Goal: Task Accomplishment & Management: Manage account settings

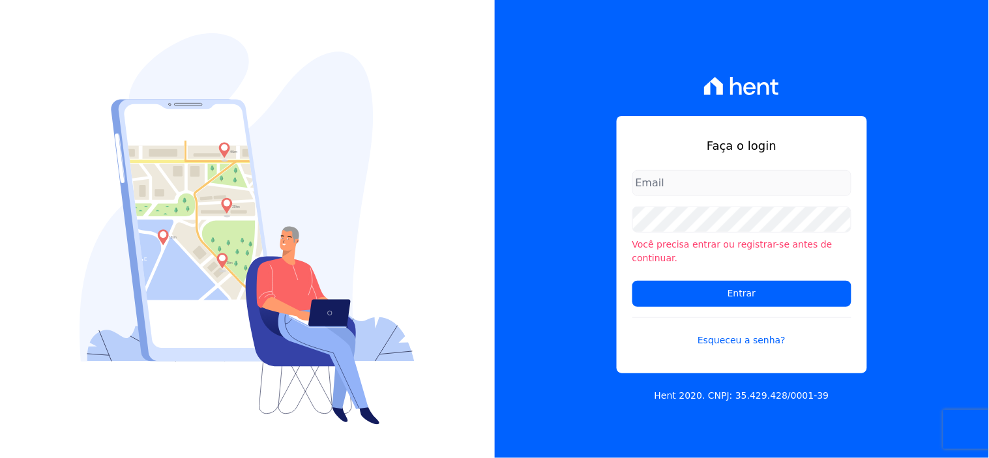
click at [666, 190] on input "email" at bounding box center [741, 183] width 219 height 26
type input "ivete@ribeirocervantes.com.br"
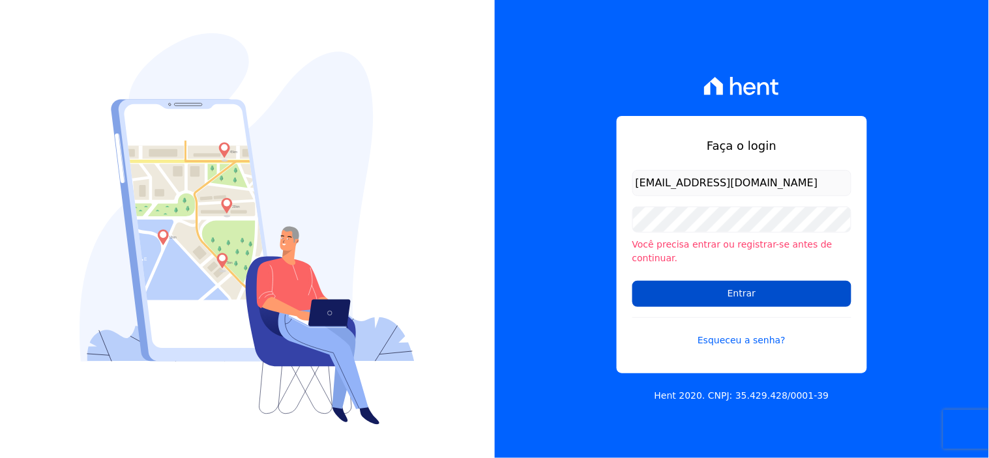
click at [683, 283] on input "Entrar" at bounding box center [741, 294] width 219 height 26
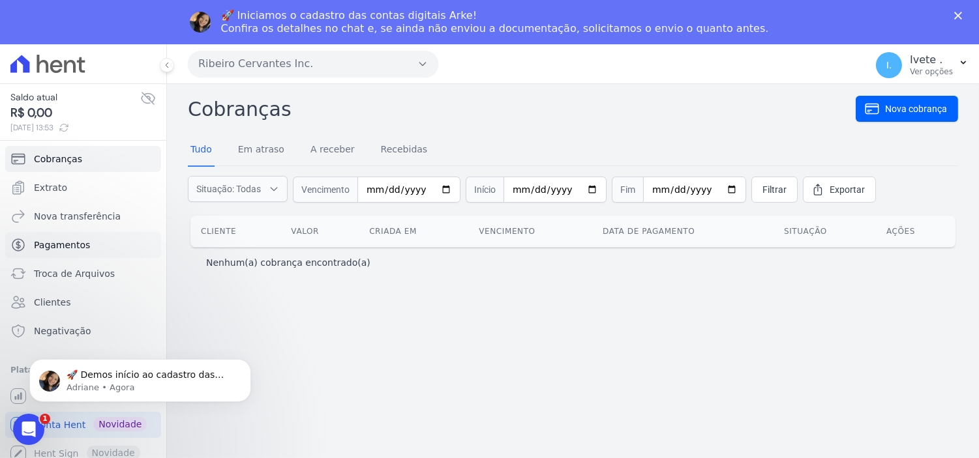
click at [48, 243] on span "Pagamentos" at bounding box center [62, 245] width 56 height 13
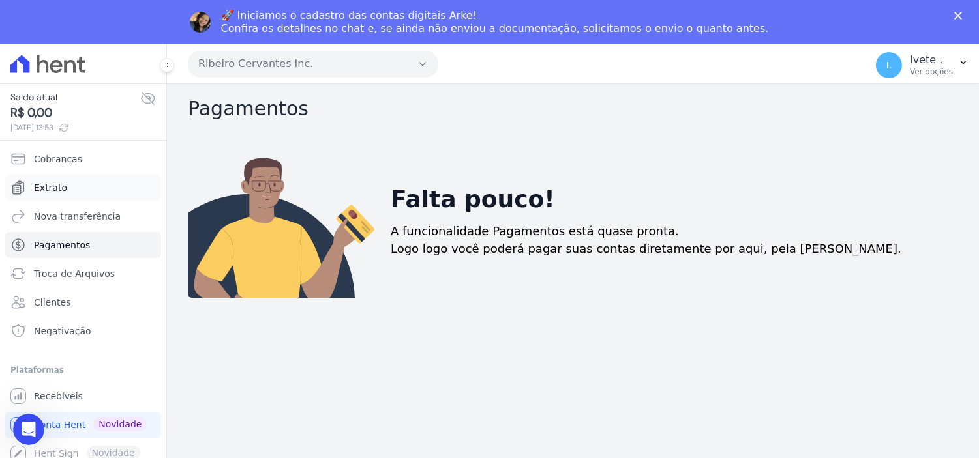
click at [55, 187] on span "Extrato" at bounding box center [50, 187] width 33 height 13
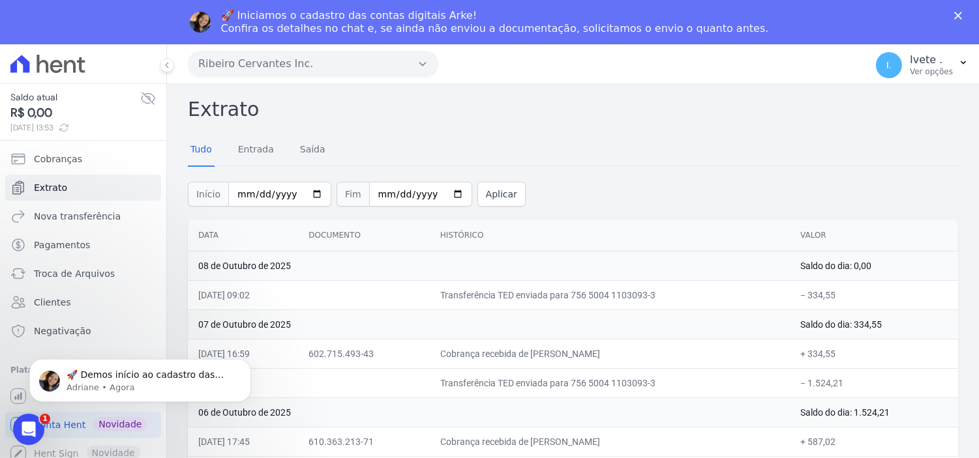
click at [70, 417] on html "🚀 Demos início ao cadastro das Contas Digitais Arke! Iniciamos a abertura para …" at bounding box center [140, 376] width 261 height 91
click at [29, 424] on icon "Abertura do Messenger da Intercom" at bounding box center [27, 428] width 22 height 22
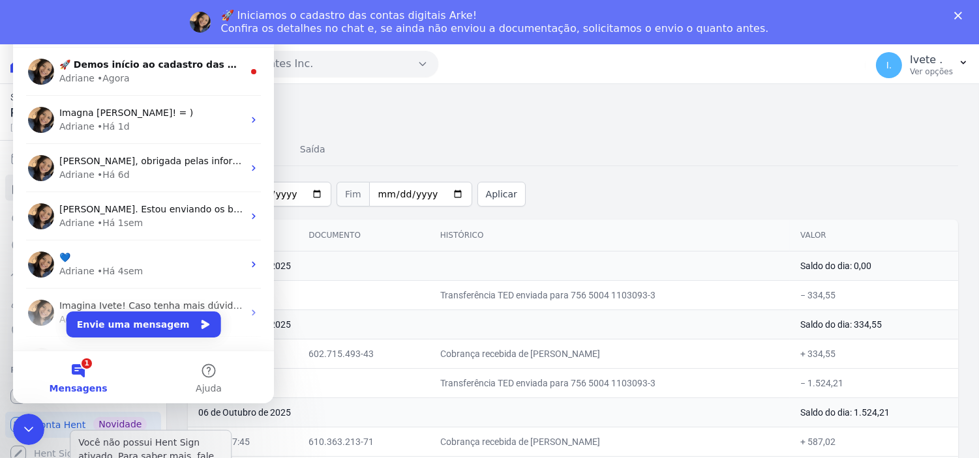
click at [126, 443] on p "Você não possui Hent Sign ativado. Para saber mais, fale com a equipe Hent." at bounding box center [150, 456] width 145 height 41
click at [455, 123] on h2 "Extrato" at bounding box center [573, 109] width 770 height 29
click at [17, 424] on div "Encerramento do Messenger da Intercom" at bounding box center [26, 427] width 31 height 31
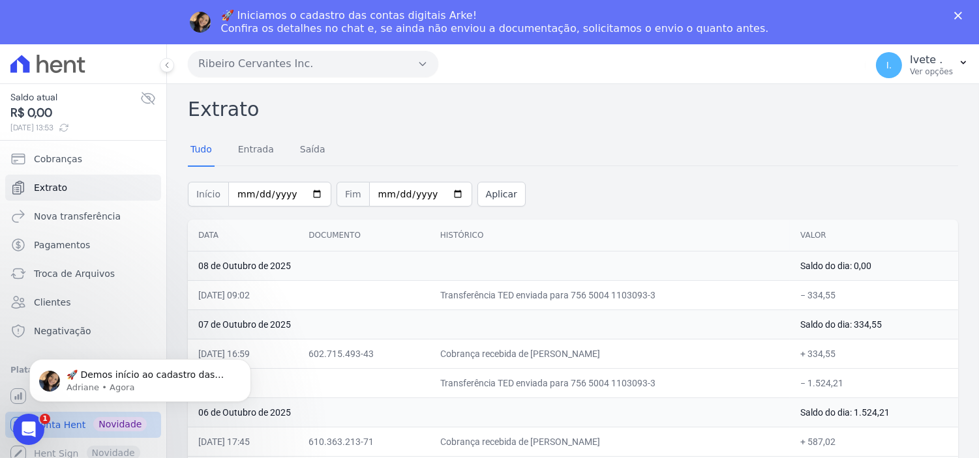
click at [59, 427] on span "Conta Hent" at bounding box center [60, 425] width 52 height 13
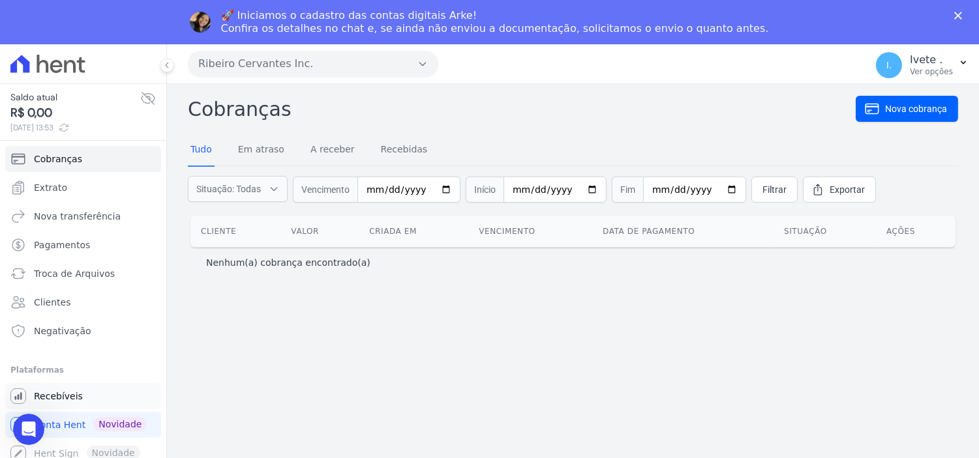
click at [48, 400] on span "Recebíveis" at bounding box center [58, 396] width 49 height 13
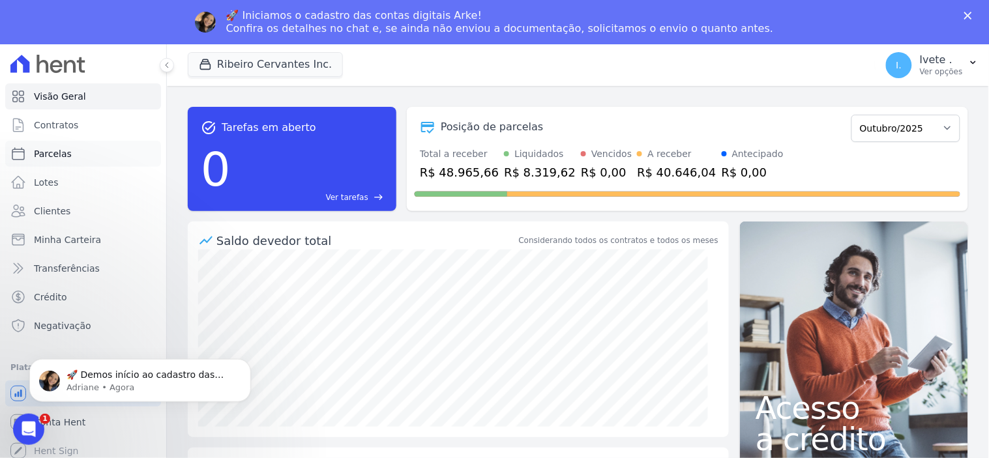
click at [53, 153] on span "Parcelas" at bounding box center [53, 153] width 38 height 13
select select
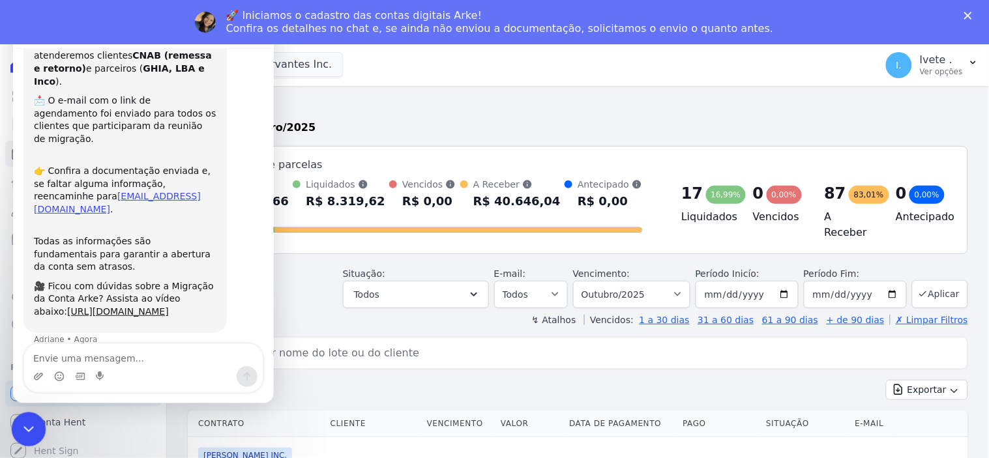
scroll to position [95, 0]
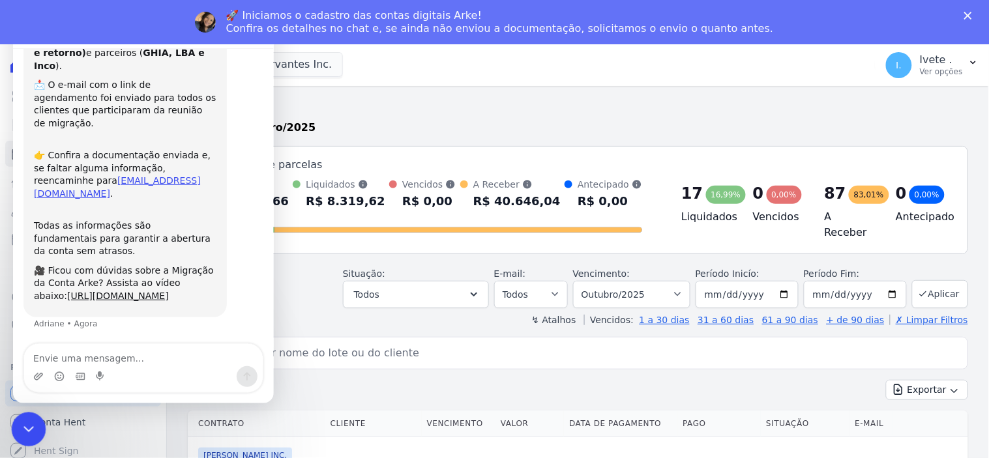
click at [32, 432] on icon "Encerramento do Messenger da Intercom" at bounding box center [27, 428] width 16 height 16
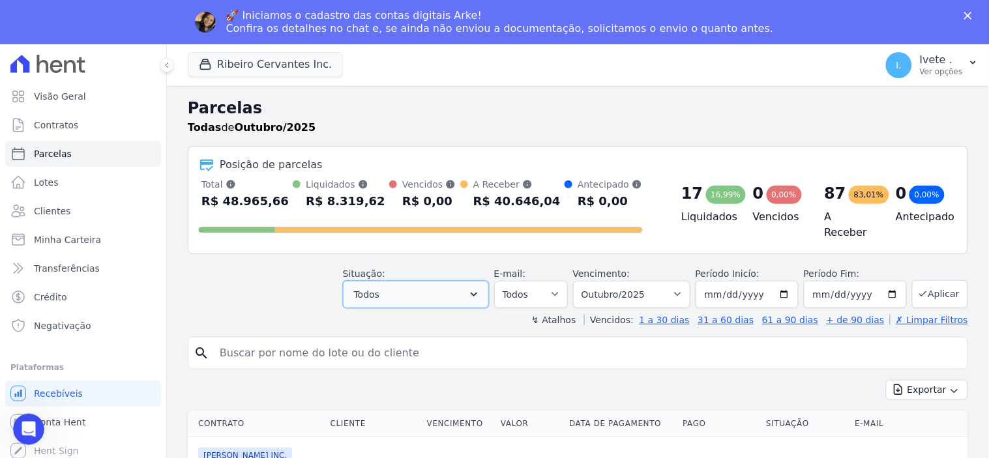
click at [480, 291] on icon "button" at bounding box center [473, 294] width 13 height 13
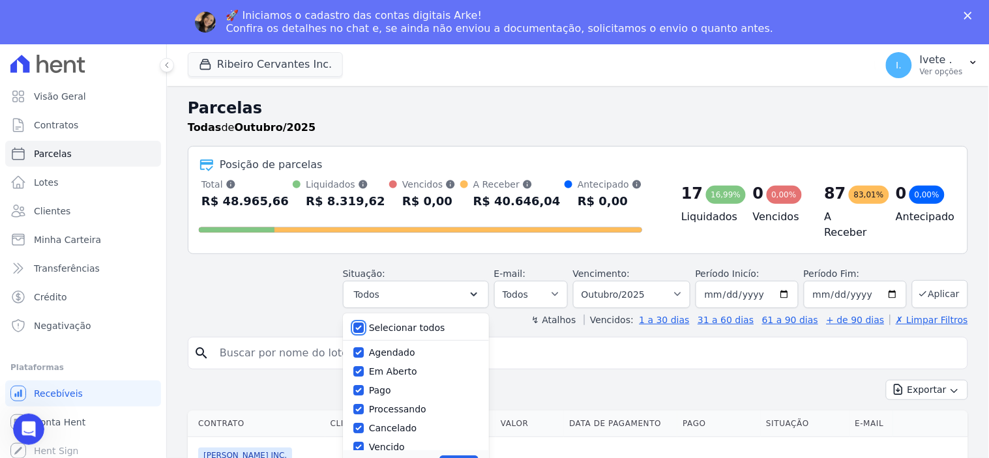
click at [364, 325] on input "Selecionar todos" at bounding box center [358, 328] width 10 height 10
checkbox input "false"
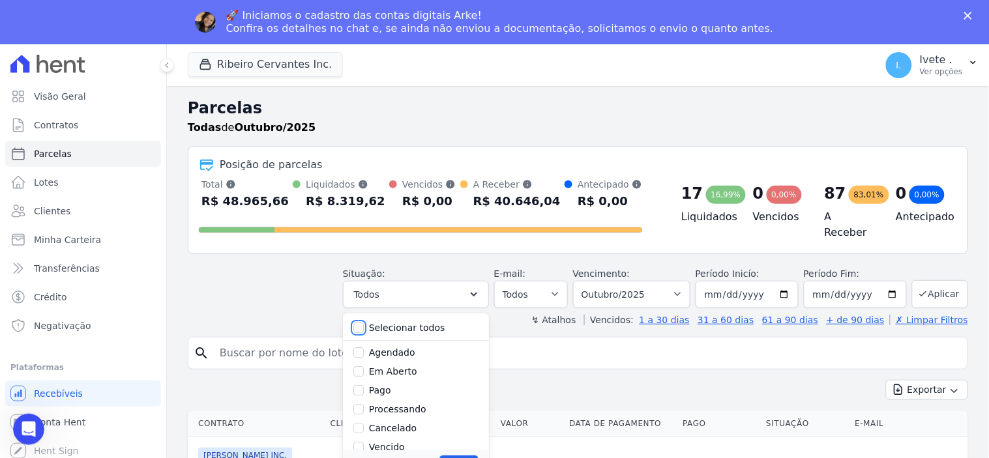
checkbox input "false"
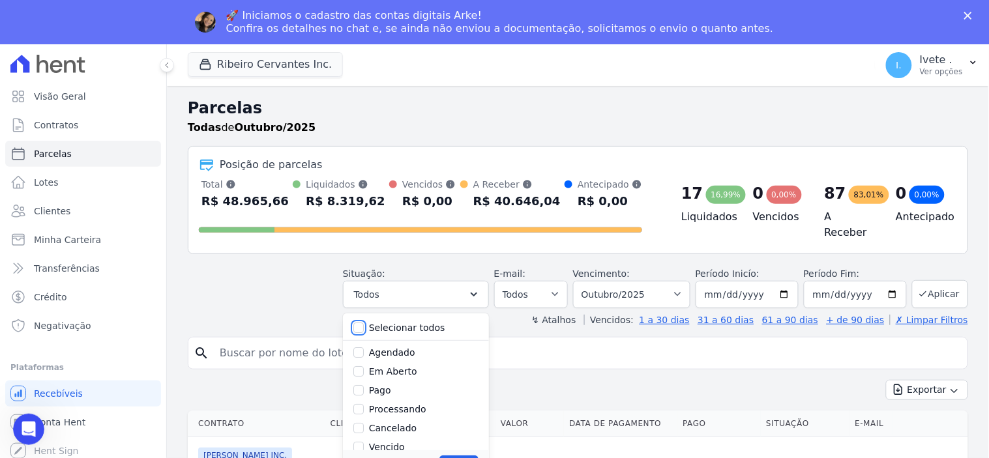
checkbox input "false"
click at [364, 349] on input "Agendado" at bounding box center [358, 352] width 10 height 10
checkbox input "true"
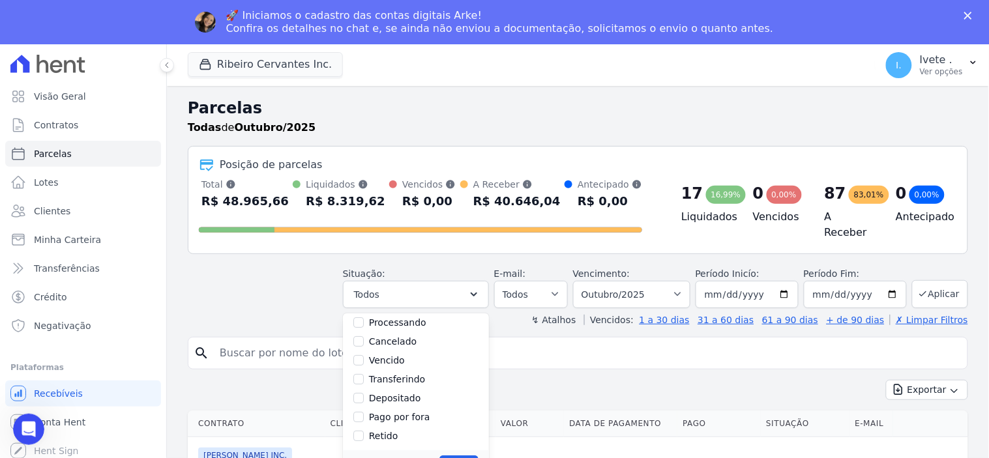
scroll to position [145, 0]
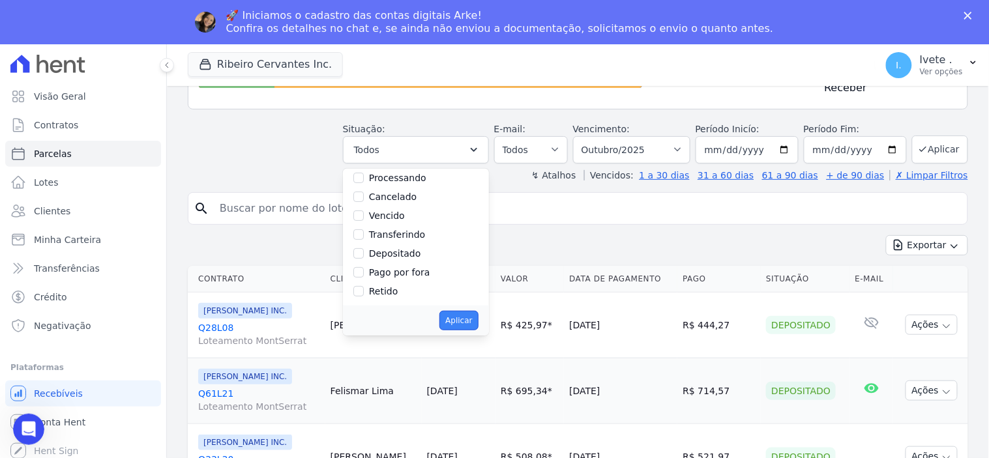
click at [464, 311] on button "Aplicar" at bounding box center [458, 321] width 38 height 20
select select "scheduled"
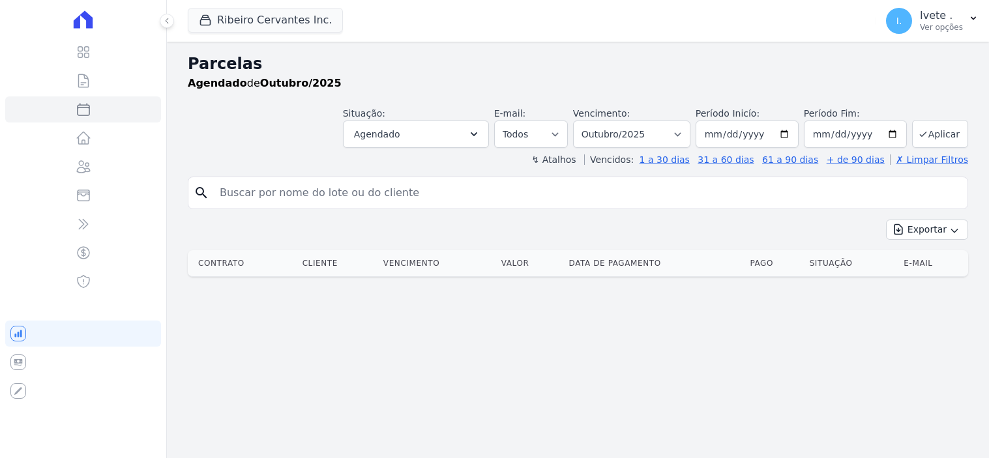
select select
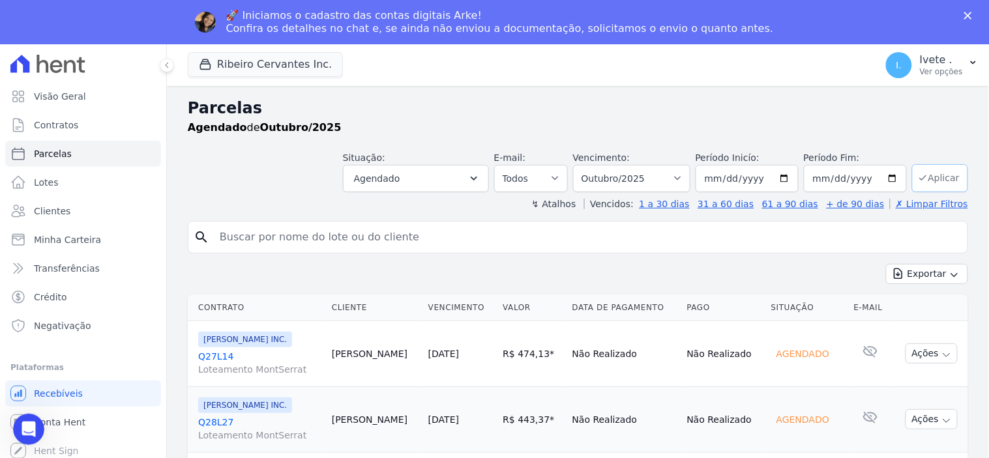
click at [939, 177] on button "Aplicar" at bounding box center [940, 178] width 56 height 28
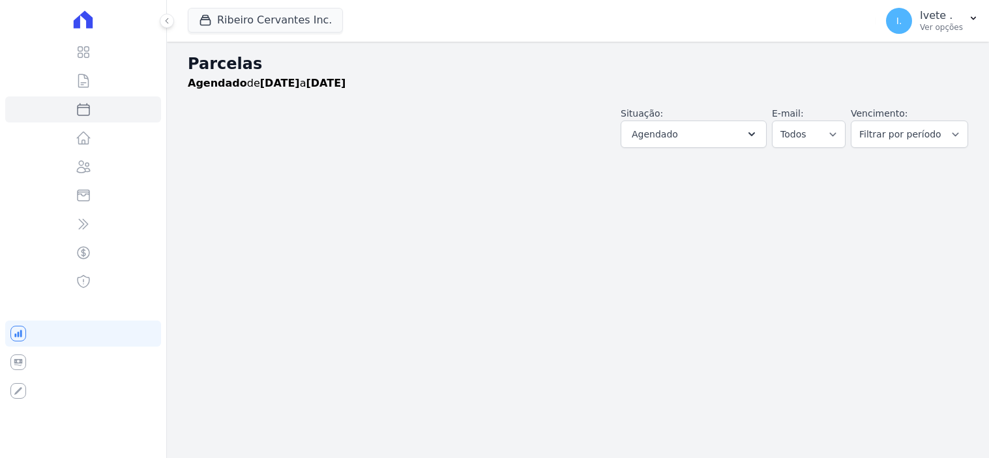
select select
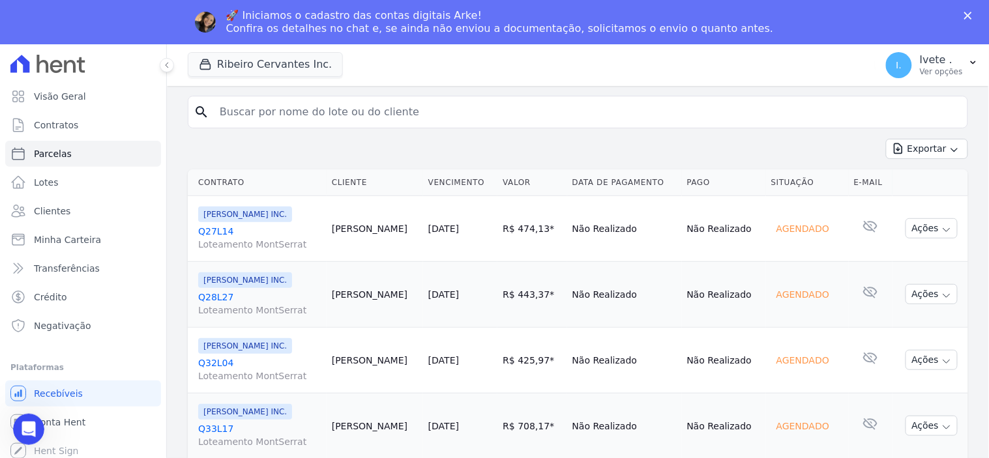
scroll to position [145, 0]
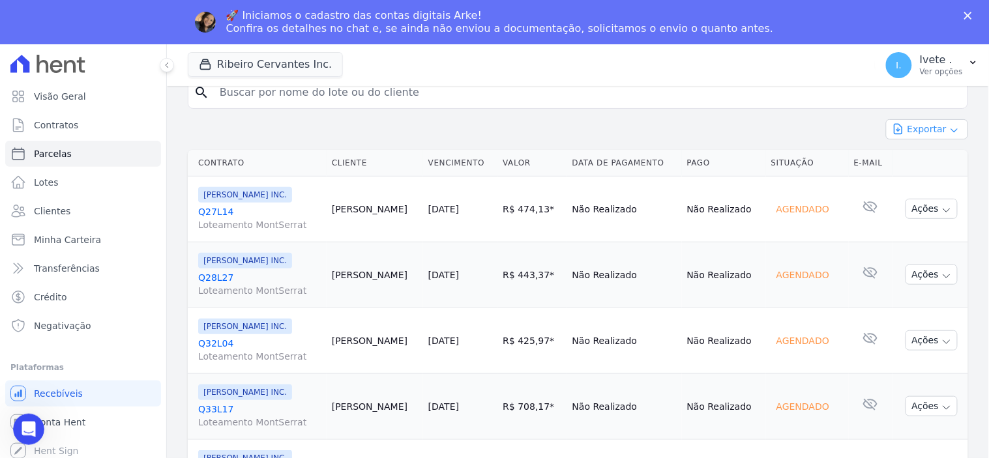
click at [949, 126] on icon "button" at bounding box center [954, 130] width 10 height 10
click at [931, 163] on span "Exportar PDF" at bounding box center [926, 160] width 68 height 13
